Goal: Obtain resource: Obtain resource

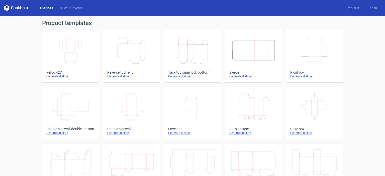
click at [124, 46] on icon "Height Depth Width" at bounding box center [131, 50] width 44 height 28
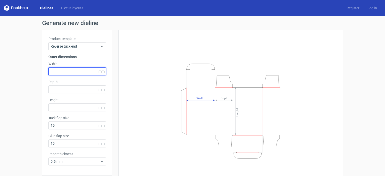
click at [73, 73] on input "text" at bounding box center [77, 72] width 58 height 8
type input "44"
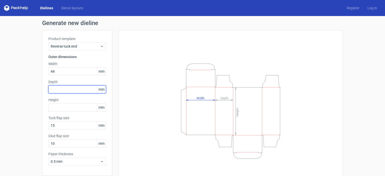
click at [64, 87] on input "text" at bounding box center [77, 90] width 58 height 8
type input "44"
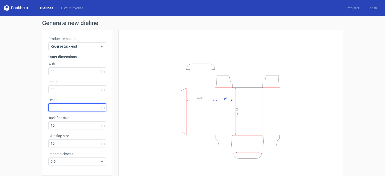
click at [65, 105] on input "text" at bounding box center [77, 108] width 58 height 8
type input "104"
click at [134, 129] on div "Height Depth Width" at bounding box center [231, 111] width 212 height 150
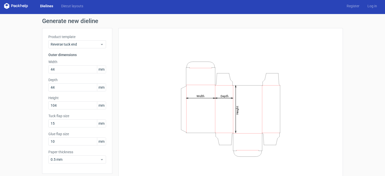
scroll to position [20, 0]
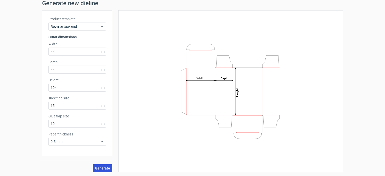
click at [102, 166] on button "Generate" at bounding box center [103, 169] width 20 height 8
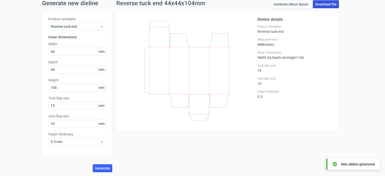
click at [325, 5] on link "Download file" at bounding box center [326, 4] width 26 height 8
